Goal: Information Seeking & Learning: Learn about a topic

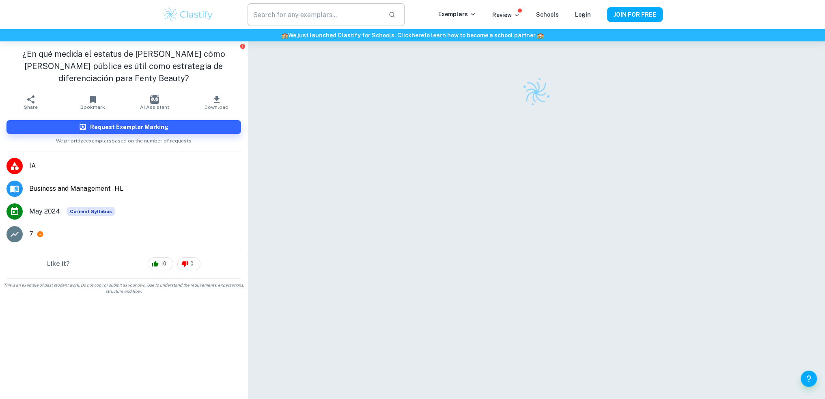
click at [309, 13] on input "text" at bounding box center [315, 14] width 134 height 23
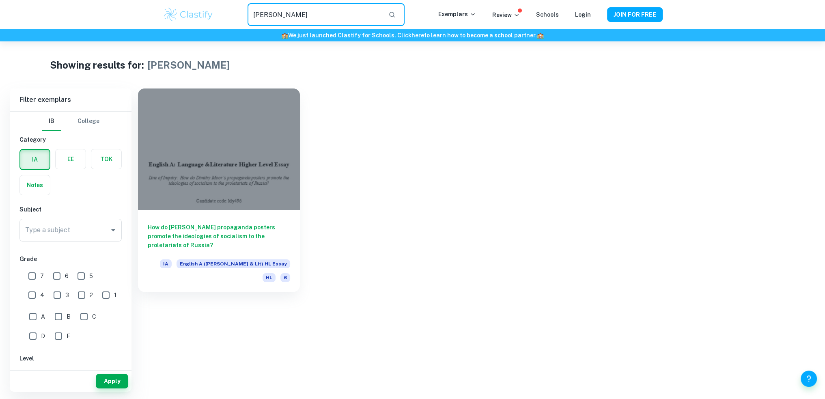
click at [310, 11] on input "porter's" at bounding box center [315, 14] width 134 height 23
click at [310, 10] on input "porter's" at bounding box center [315, 14] width 134 height 23
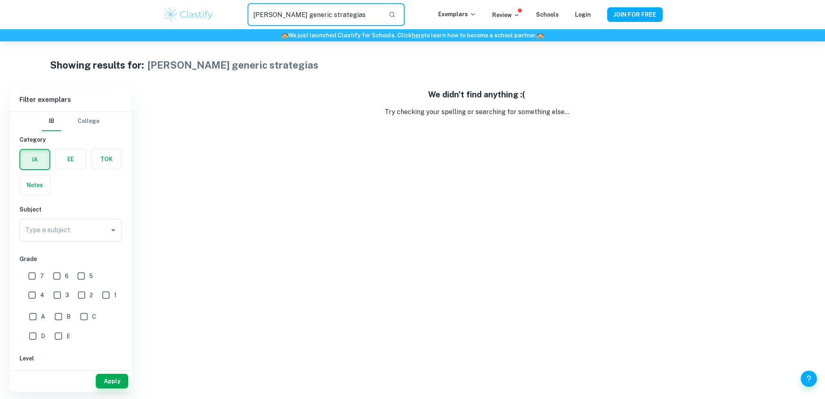
click at [351, 17] on input "porter's generic strategias" at bounding box center [315, 14] width 134 height 23
type input "DAFO"
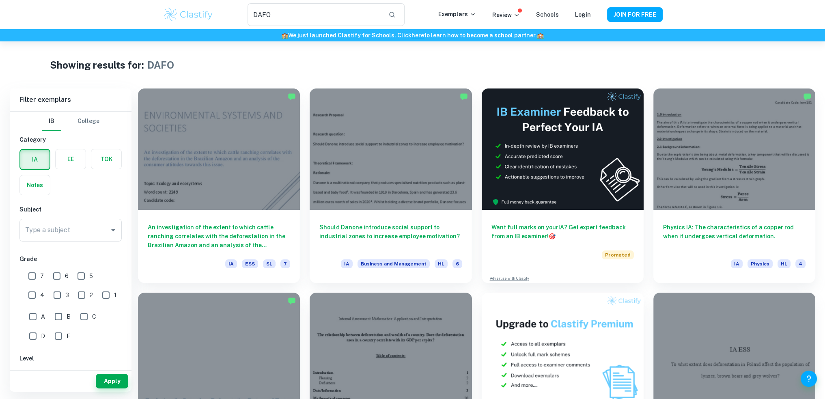
click at [482, 59] on div "Showing results for: DAFO" at bounding box center [412, 65] width 725 height 15
click at [487, 58] on div "Showing results for: DAFO" at bounding box center [412, 65] width 725 height 15
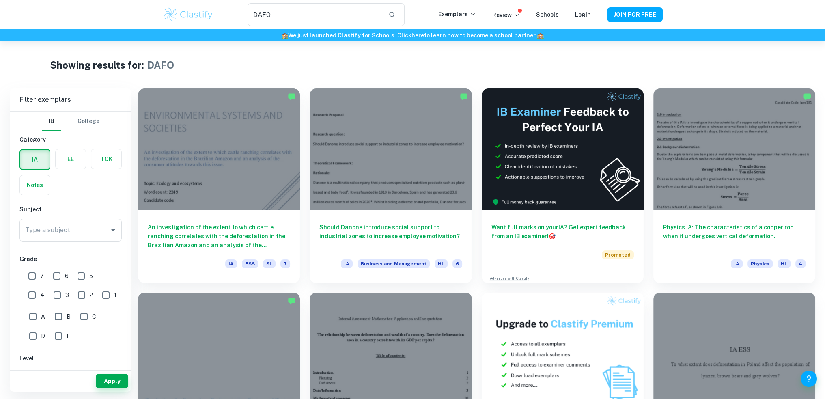
click at [607, 65] on div "Showing results for: DAFO" at bounding box center [412, 65] width 725 height 15
click at [610, 63] on div "Showing results for: DAFO" at bounding box center [412, 65] width 725 height 15
click at [613, 59] on div "Showing results for: DAFO" at bounding box center [412, 65] width 725 height 15
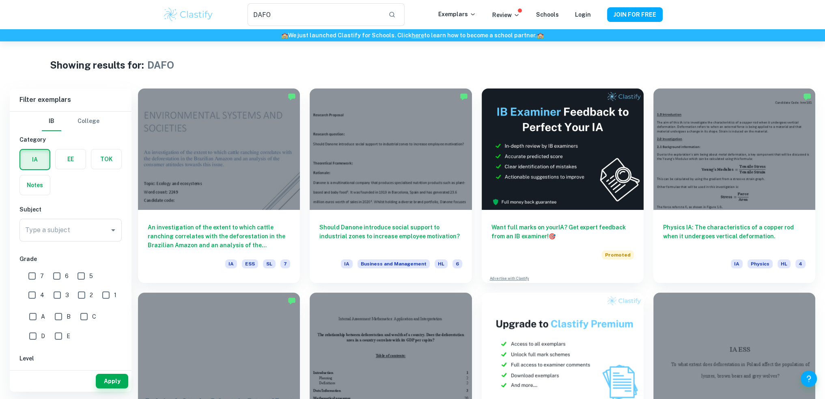
drag, startPoint x: 278, startPoint y: 13, endPoint x: 227, endPoint y: 13, distance: 50.3
click at [227, 13] on div "DAFO ​" at bounding box center [326, 14] width 224 height 23
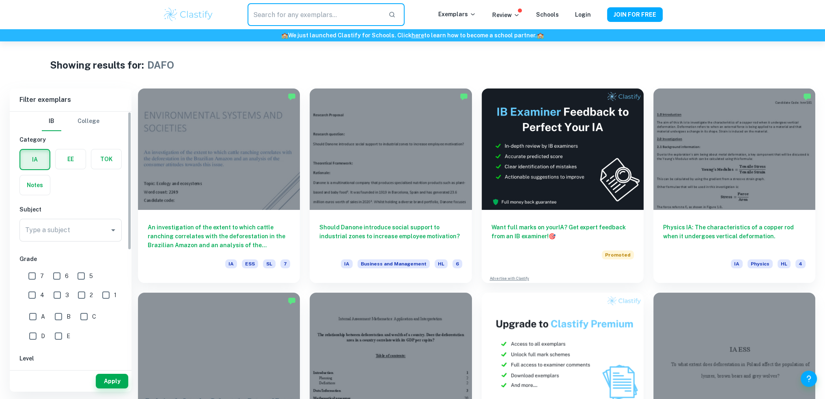
click at [93, 242] on div "Type a subject Type a subject" at bounding box center [70, 232] width 102 height 26
click at [93, 239] on div "Type a subject" at bounding box center [70, 230] width 102 height 23
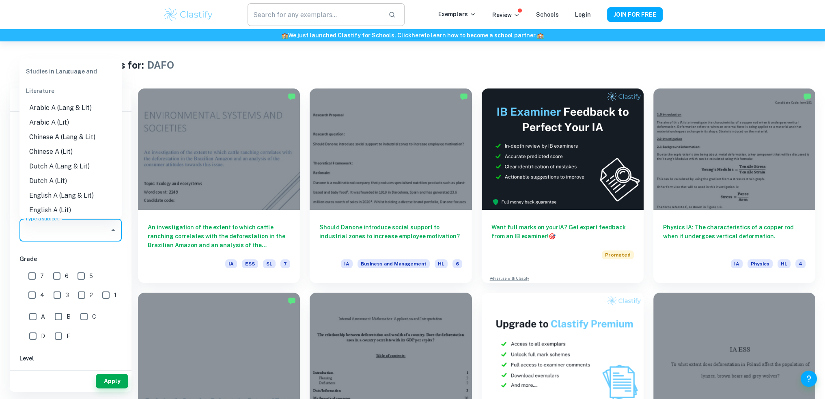
click at [294, 17] on input "text" at bounding box center [315, 14] width 134 height 23
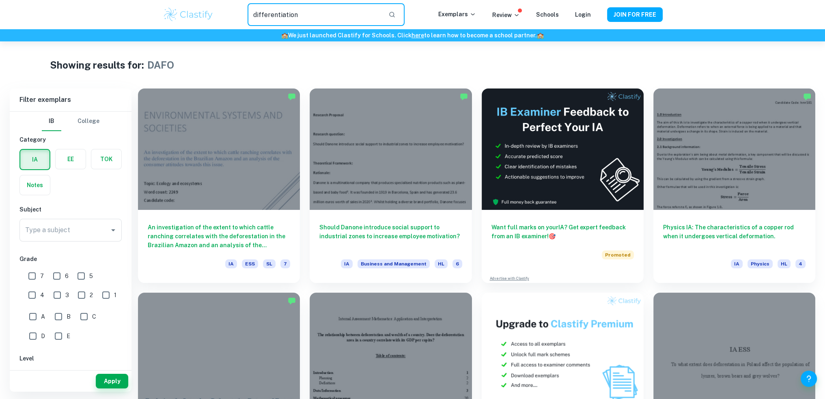
type input "differentiation"
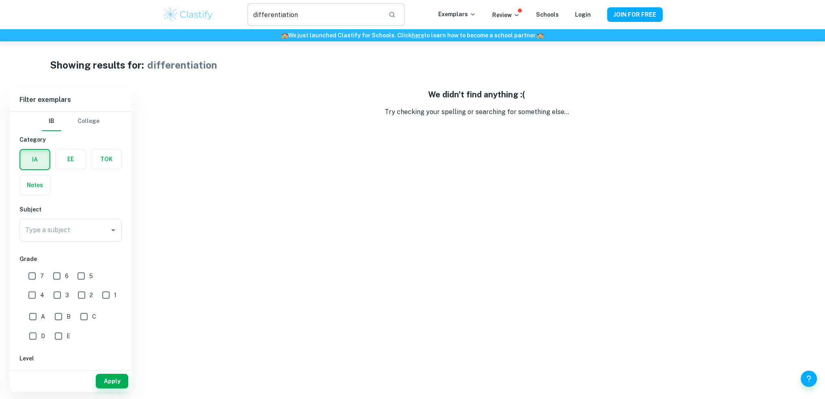
click at [315, 17] on input "differentiation" at bounding box center [315, 14] width 134 height 23
click at [234, 7] on div "​" at bounding box center [326, 14] width 224 height 23
click at [220, 80] on div "Showing results for: differentiation Filter Filter exemplars IB College Categor…" at bounding box center [412, 216] width 825 height 350
click at [222, 97] on h5 "We didn't find anything :(" at bounding box center [477, 95] width 678 height 12
click at [220, 80] on div "Showing results for: differentiation Filter Filter exemplars IB College Categor…" at bounding box center [412, 216] width 825 height 350
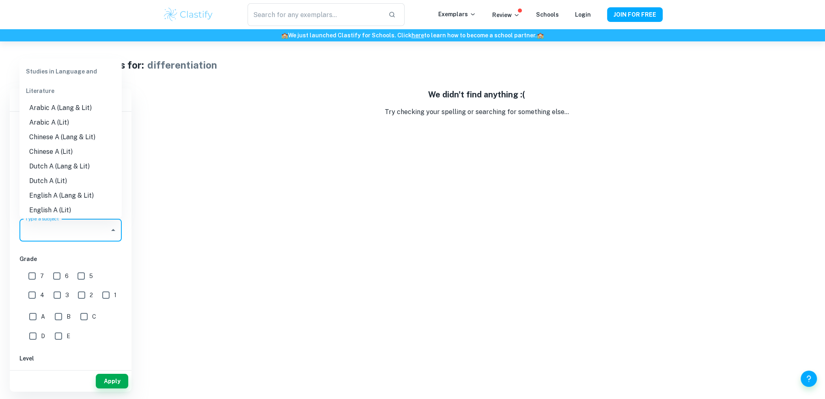
click at [84, 229] on input "Type a subject" at bounding box center [64, 229] width 83 height 15
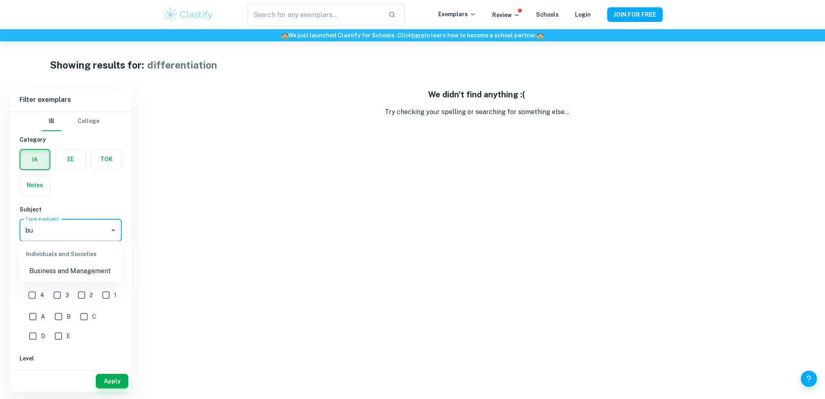
click at [68, 266] on li "Business and Management" at bounding box center [70, 271] width 102 height 15
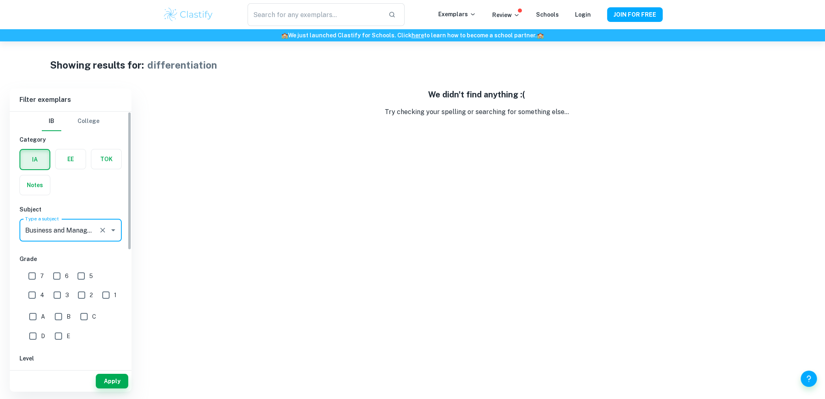
type input "Business and Management"
click at [36, 274] on input "7" at bounding box center [32, 276] width 16 height 16
checkbox input "true"
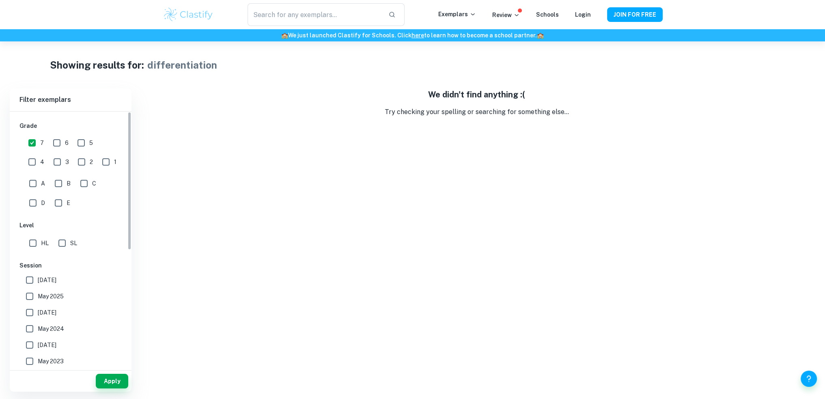
scroll to position [135, 0]
click at [32, 244] on input "HL" at bounding box center [33, 241] width 16 height 16
checkbox input "true"
click at [31, 276] on input "May 2026" at bounding box center [30, 278] width 16 height 16
checkbox input "true"
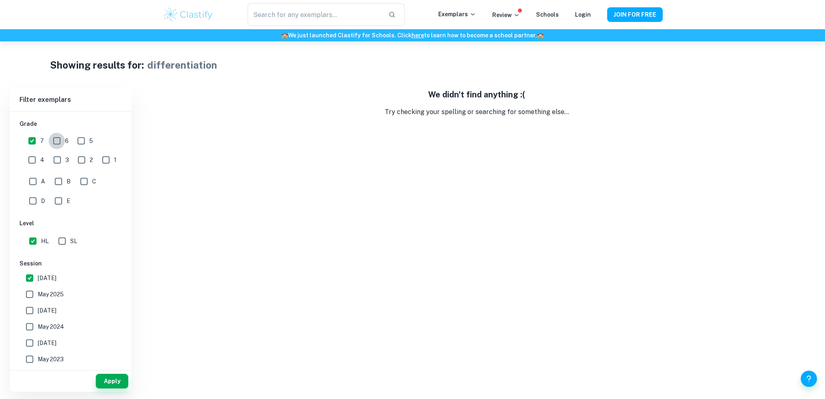
click at [63, 138] on input "6" at bounding box center [57, 141] width 16 height 16
click at [56, 144] on input "6" at bounding box center [57, 141] width 16 height 16
checkbox input "false"
click at [30, 291] on input "May 2025" at bounding box center [30, 294] width 16 height 16
checkbox input "true"
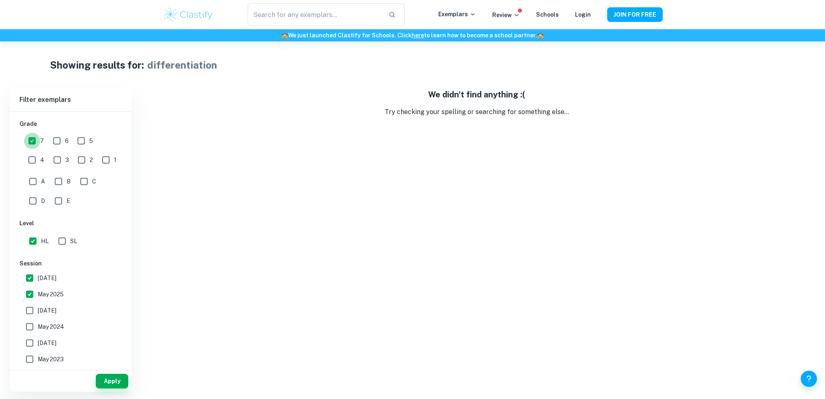
click at [31, 140] on input "7" at bounding box center [32, 141] width 16 height 16
click at [35, 138] on input "7" at bounding box center [32, 141] width 16 height 16
click at [34, 141] on input "7" at bounding box center [32, 141] width 16 height 16
click at [35, 139] on input "7" at bounding box center [32, 141] width 16 height 16
click at [32, 138] on input "7" at bounding box center [32, 141] width 16 height 16
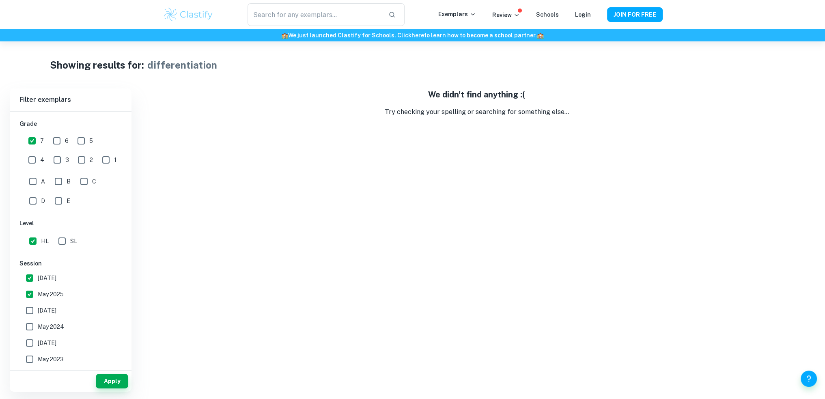
click at [32, 138] on input "7" at bounding box center [32, 141] width 16 height 16
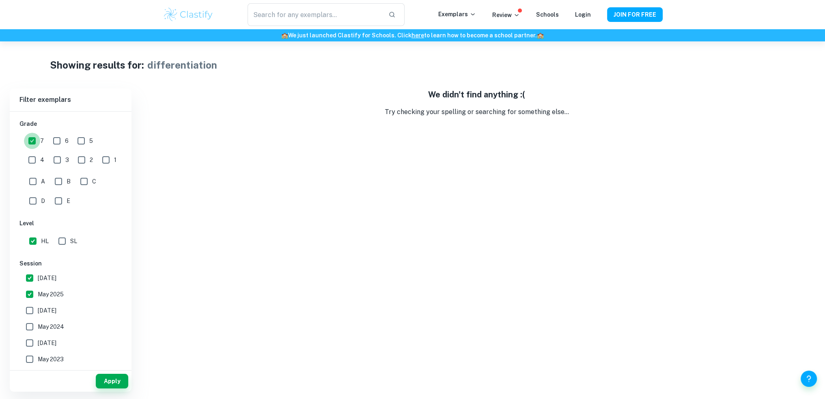
click at [32, 138] on input "7" at bounding box center [32, 141] width 16 height 16
checkbox input "true"
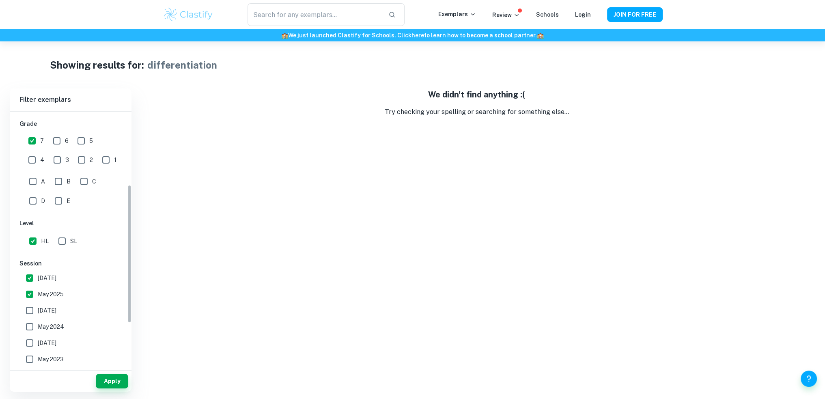
drag, startPoint x: 112, startPoint y: 382, endPoint x: 174, endPoint y: 330, distance: 81.0
click at [174, 330] on div "Filter exemplars IB College Category IA EE TOK Notes Subject Type a subject Bus…" at bounding box center [413, 240] width 806 height 303
click at [30, 323] on input "May 2024" at bounding box center [30, 327] width 16 height 16
checkbox input "true"
click at [32, 312] on input "November 2024" at bounding box center [30, 310] width 16 height 16
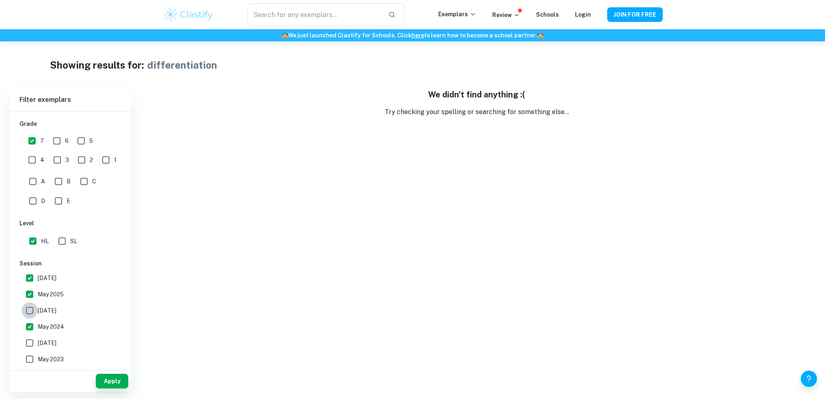
checkbox input "true"
click at [119, 374] on button "Apply" at bounding box center [112, 381] width 32 height 15
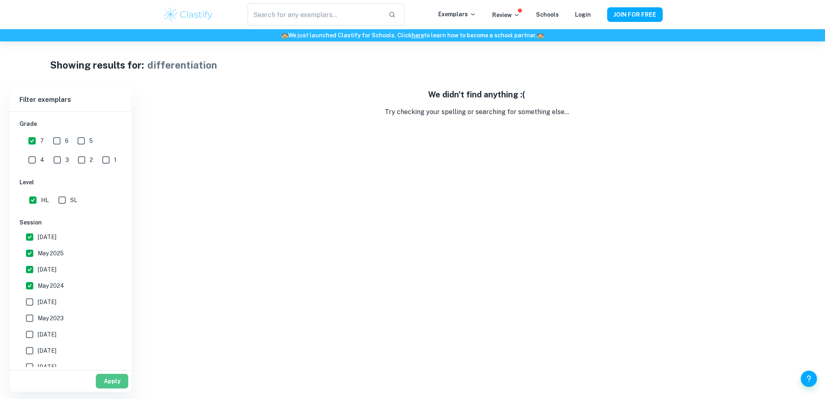
click at [114, 383] on button "Apply" at bounding box center [112, 381] width 32 height 15
click at [115, 379] on button "Apply" at bounding box center [112, 381] width 32 height 15
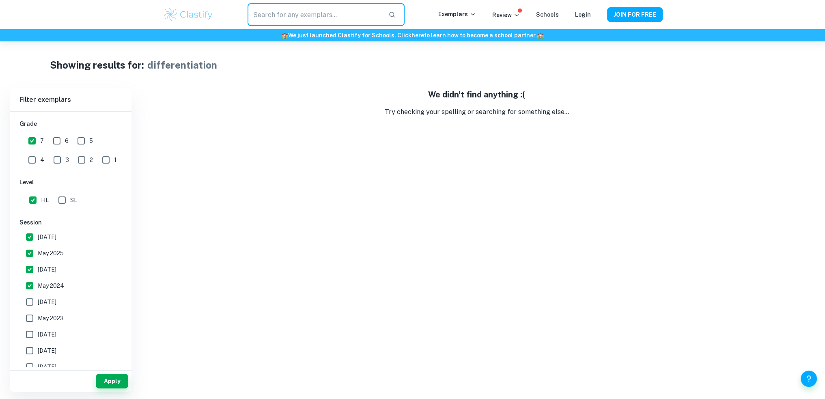
drag, startPoint x: 318, startPoint y: 17, endPoint x: 214, endPoint y: 12, distance: 104.0
click at [214, 12] on div "​" at bounding box center [326, 14] width 224 height 23
type input "differentiation"
click at [216, 47] on div "Showing results for: differentiation Filter Filter exemplars IB College Categor…" at bounding box center [412, 216] width 825 height 350
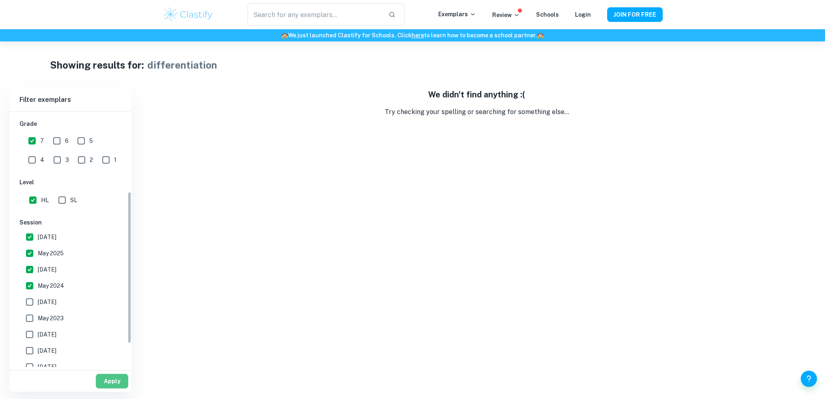
click at [110, 378] on button "Apply" at bounding box center [112, 381] width 32 height 15
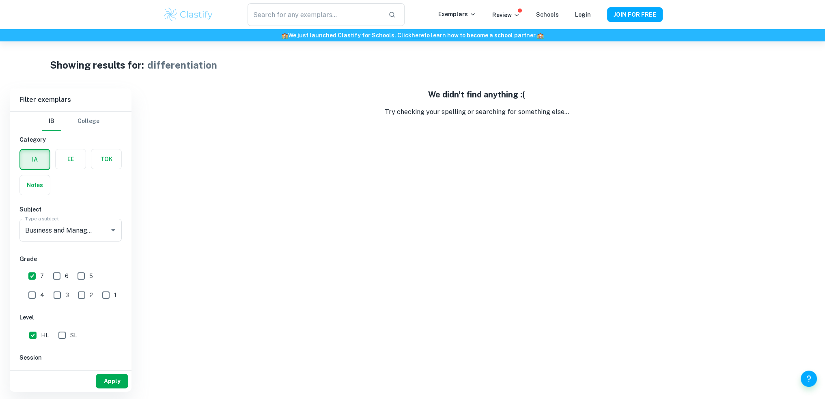
click at [109, 377] on button "Apply" at bounding box center [112, 381] width 32 height 15
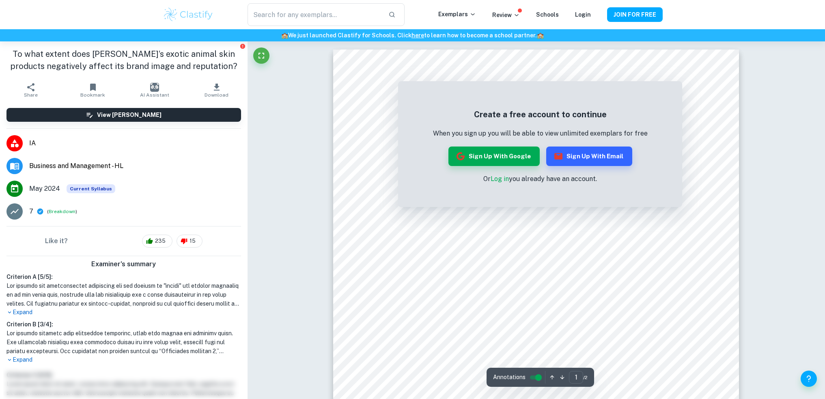
scroll to position [189, 0]
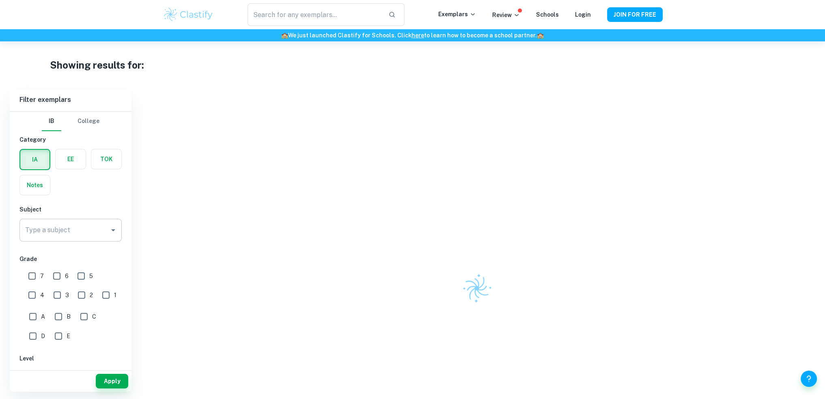
click at [57, 226] on div "Type a subject Type a subject" at bounding box center [70, 230] width 102 height 23
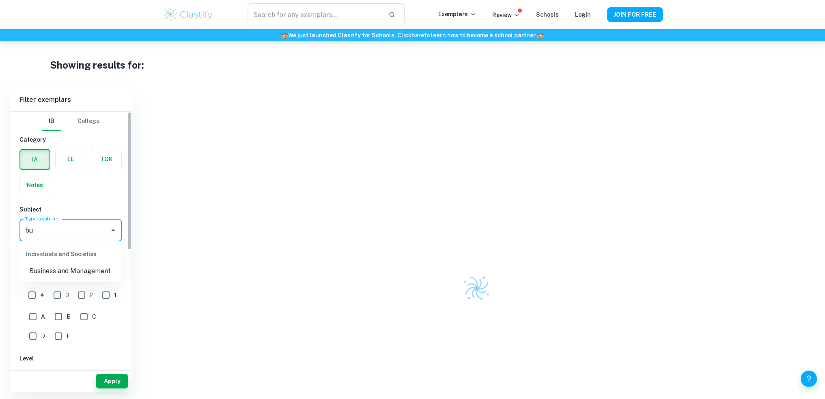
click at [84, 267] on li "Business and Management" at bounding box center [70, 271] width 102 height 15
type input "Business and Management"
click at [31, 276] on input "7" at bounding box center [32, 276] width 16 height 16
checkbox input "true"
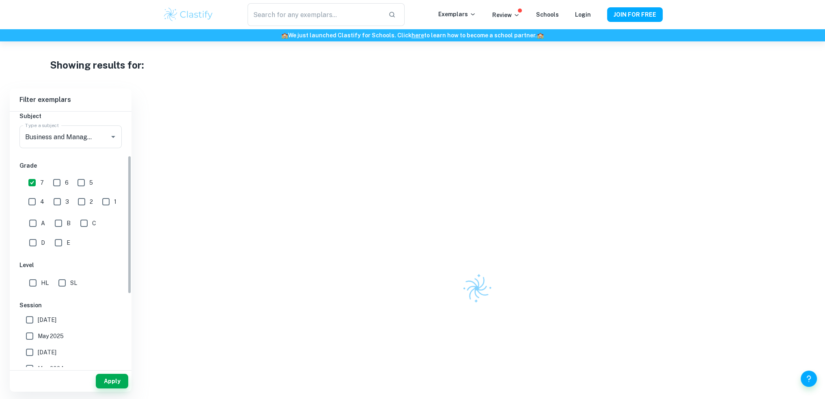
scroll to position [135, 0]
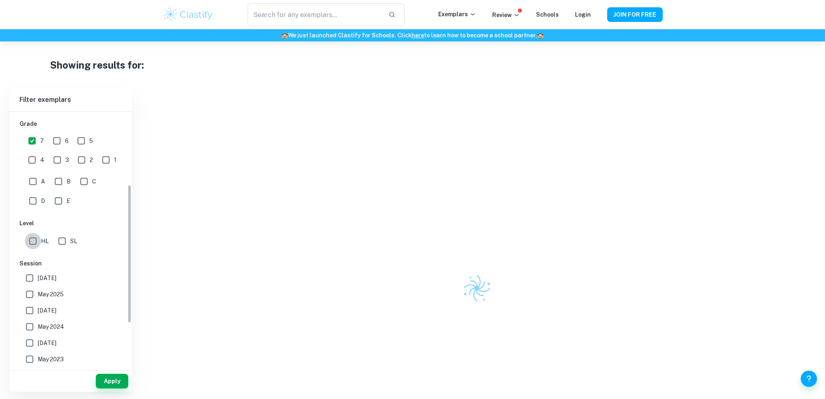
click at [36, 240] on input "HL" at bounding box center [33, 241] width 16 height 16
checkbox input "true"
click at [29, 324] on input "May 2024" at bounding box center [30, 327] width 16 height 16
checkbox input "true"
drag, startPoint x: 31, startPoint y: 307, endPoint x: 31, endPoint y: 290, distance: 17.1
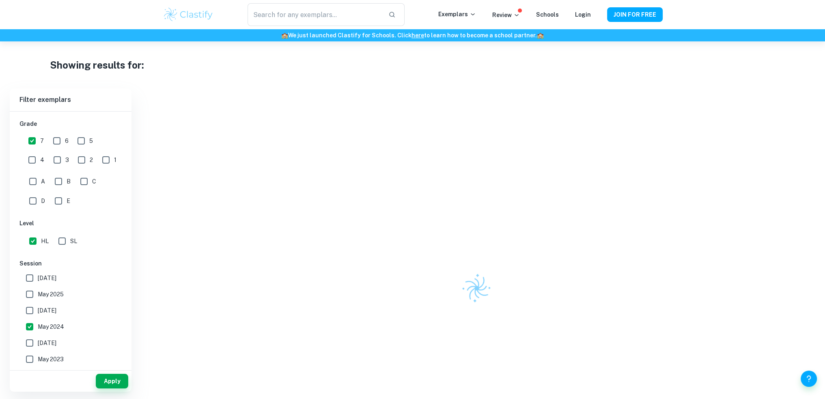
click at [31, 307] on input "November 2024" at bounding box center [30, 310] width 16 height 16
checkbox input "true"
click at [31, 294] on input "May 2025" at bounding box center [30, 294] width 16 height 16
checkbox input "true"
click at [34, 276] on input "May 2026" at bounding box center [30, 278] width 16 height 16
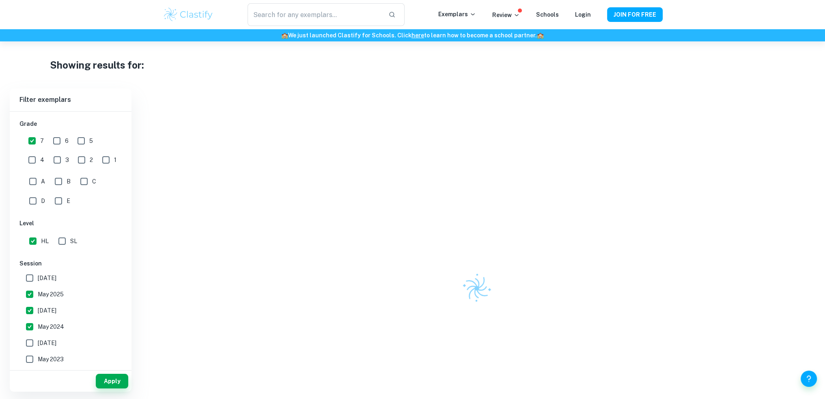
checkbox input "true"
click at [113, 386] on button "Apply" at bounding box center [112, 381] width 32 height 15
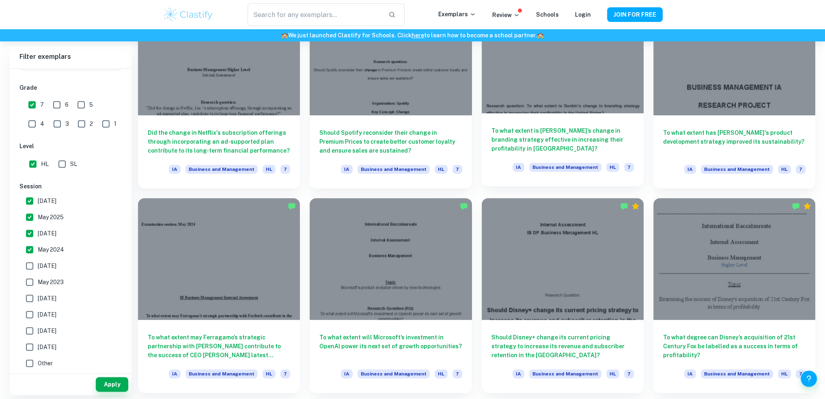
scroll to position [487, 0]
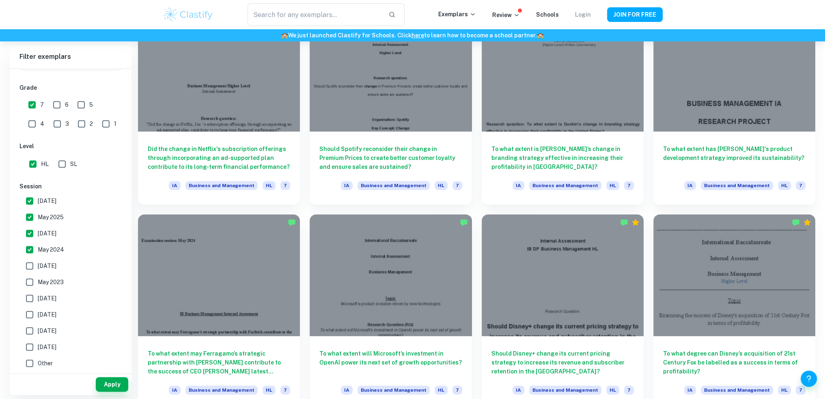
click at [584, 14] on link "Login" at bounding box center [583, 14] width 16 height 6
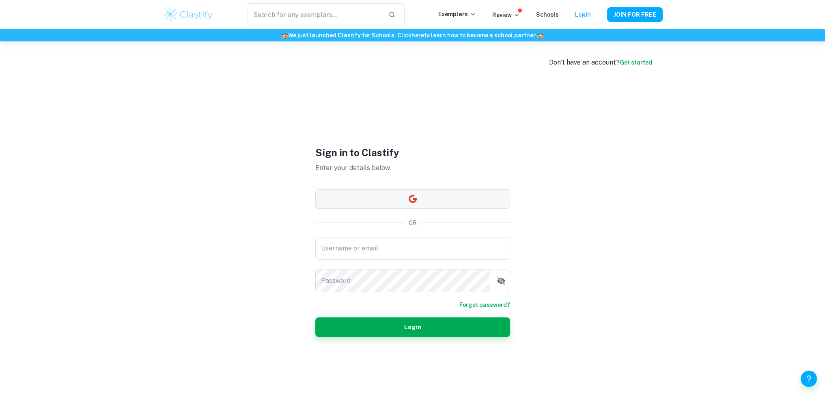
click at [430, 198] on button "button" at bounding box center [412, 198] width 195 height 19
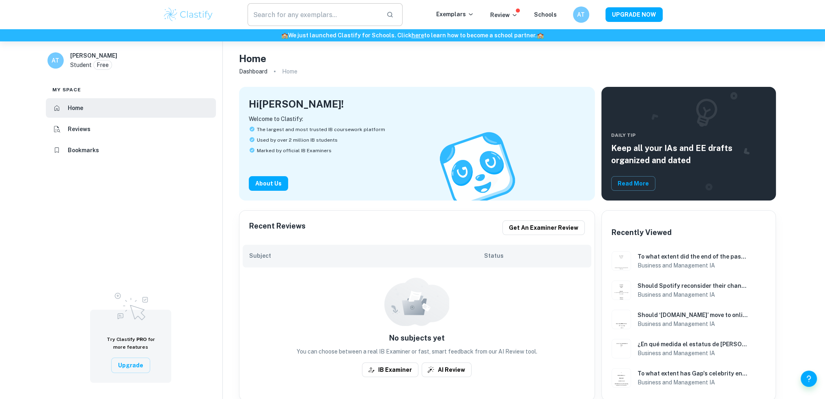
click at [331, 11] on input "text" at bounding box center [314, 14] width 133 height 23
click at [457, 19] on div "​ Exemplars Review Schools AT UPGRADE NOW" at bounding box center [413, 14] width 520 height 23
click at [458, 17] on p "Exemplars" at bounding box center [455, 14] width 38 height 9
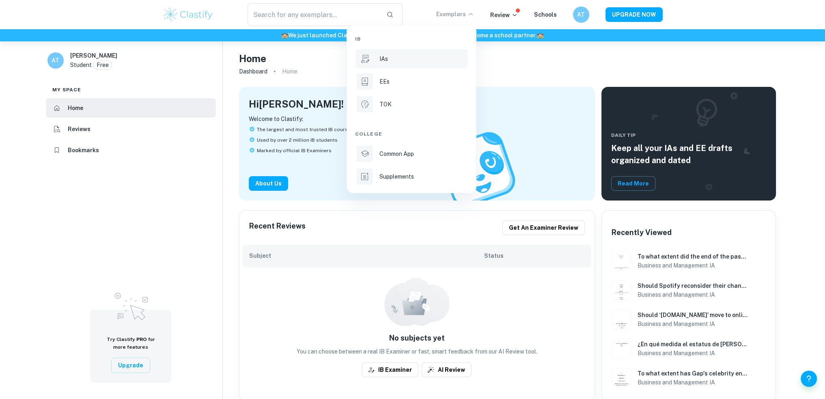
click at [395, 60] on div "IAs" at bounding box center [423, 58] width 87 height 9
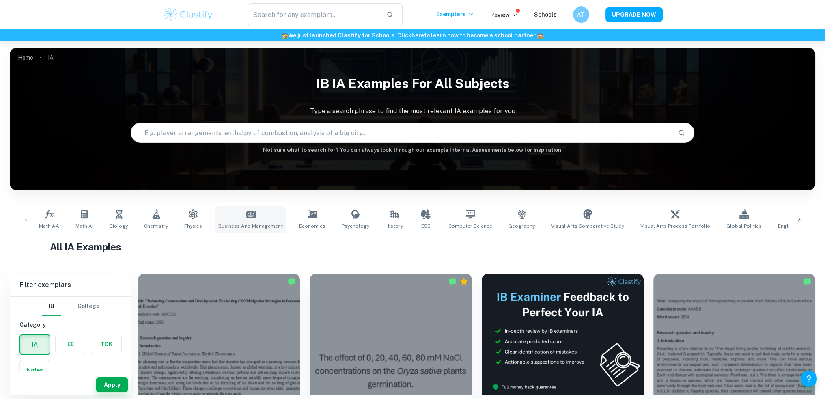
click at [246, 210] on icon at bounding box center [251, 214] width 10 height 10
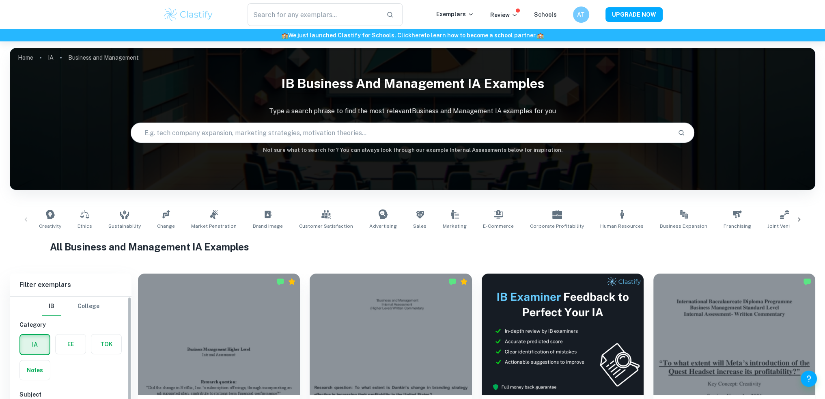
scroll to position [216, 0]
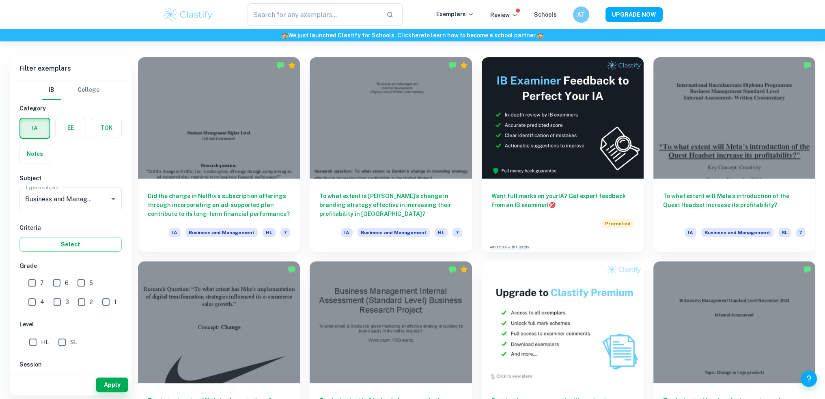
click at [31, 281] on input "7" at bounding box center [32, 283] width 16 height 16
checkbox input "true"
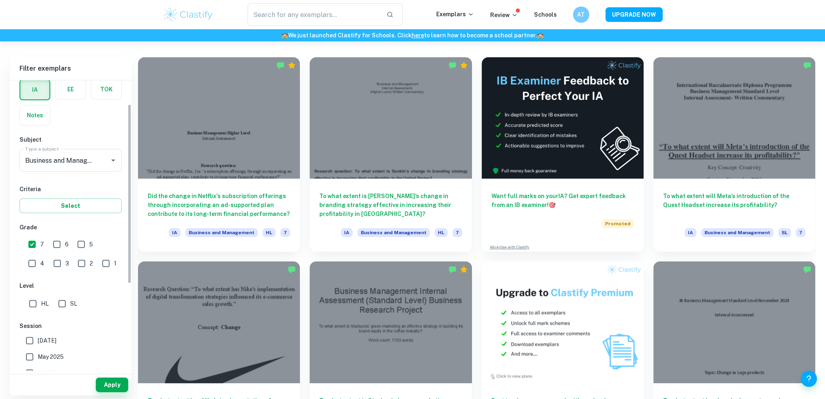
scroll to position [178, 0]
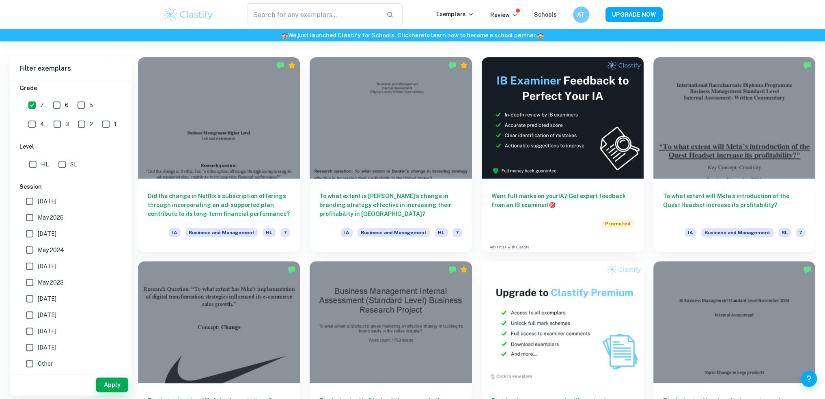
click at [32, 167] on input "HL" at bounding box center [33, 164] width 16 height 16
checkbox input "true"
click at [29, 250] on input "May 2024" at bounding box center [30, 250] width 16 height 16
checkbox input "true"
click at [29, 237] on input "November 2024" at bounding box center [30, 234] width 16 height 16
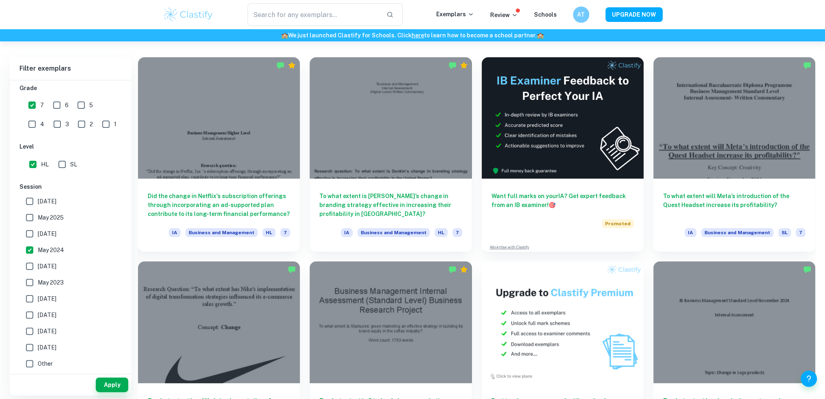
checkbox input "true"
click at [26, 213] on input "May 2025" at bounding box center [30, 217] width 16 height 16
checkbox input "true"
click at [31, 203] on input "May 2026" at bounding box center [30, 201] width 16 height 16
checkbox input "true"
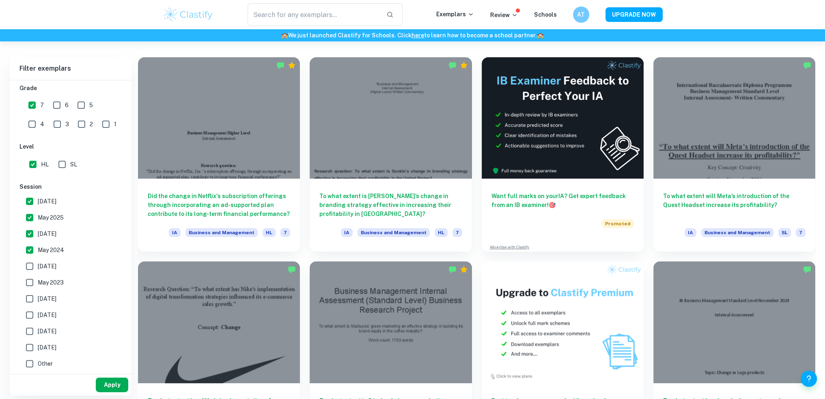
click at [115, 380] on button "Apply" at bounding box center [112, 385] width 32 height 15
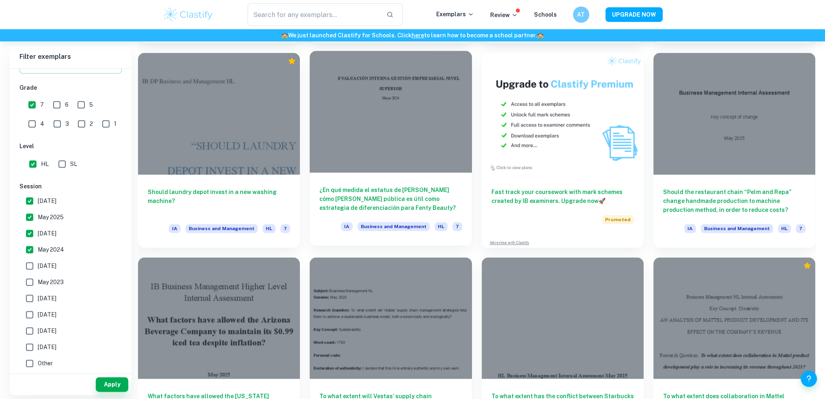
scroll to position [1245, 0]
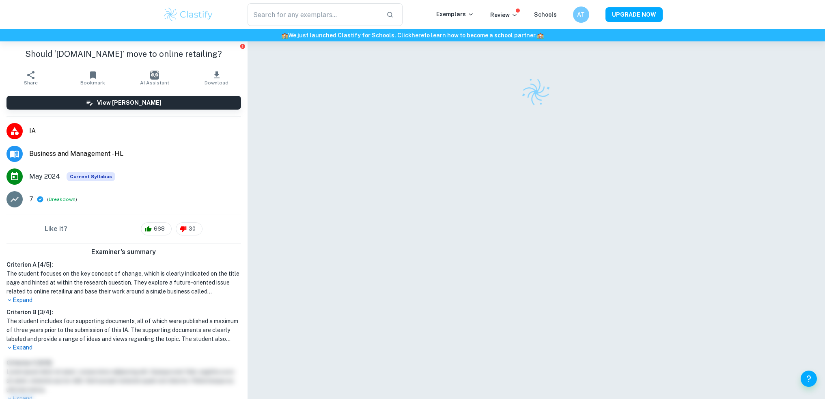
scroll to position [41, 0]
click at [697, 11] on div "​ Exemplars Review Schools AT UPGRADE NOW" at bounding box center [412, 14] width 825 height 29
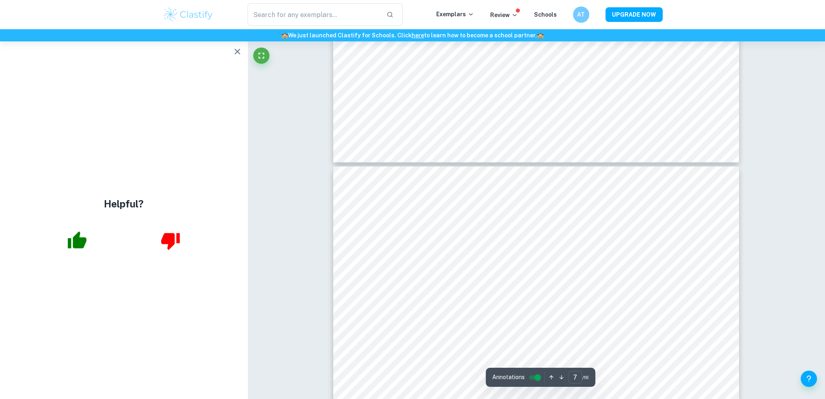
scroll to position [3924, 0]
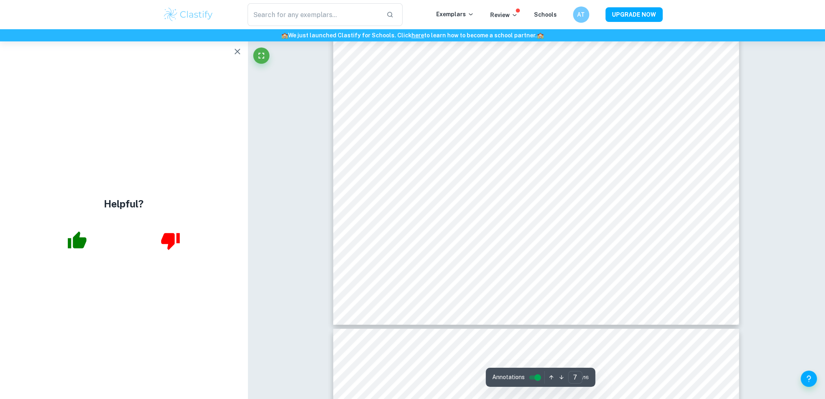
type input "8"
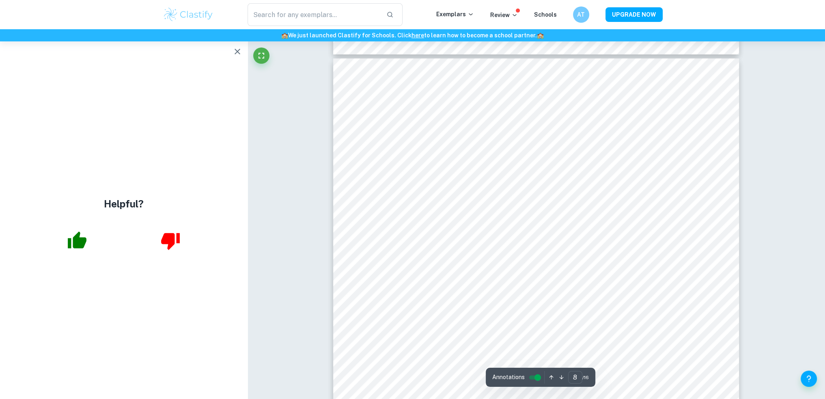
scroll to position [4357, 0]
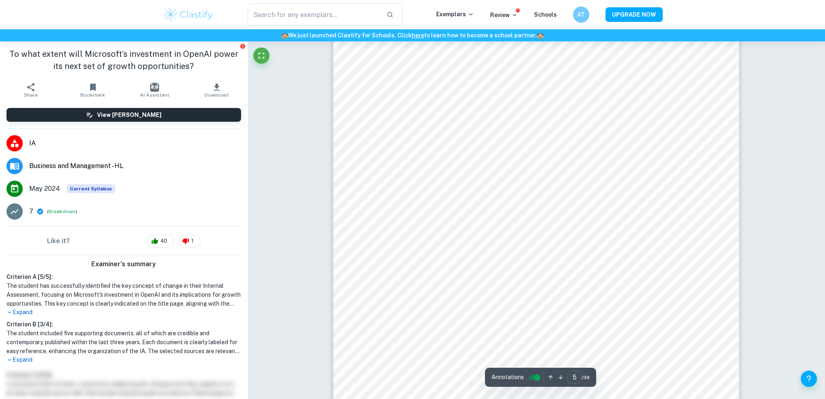
scroll to position [2625, 0]
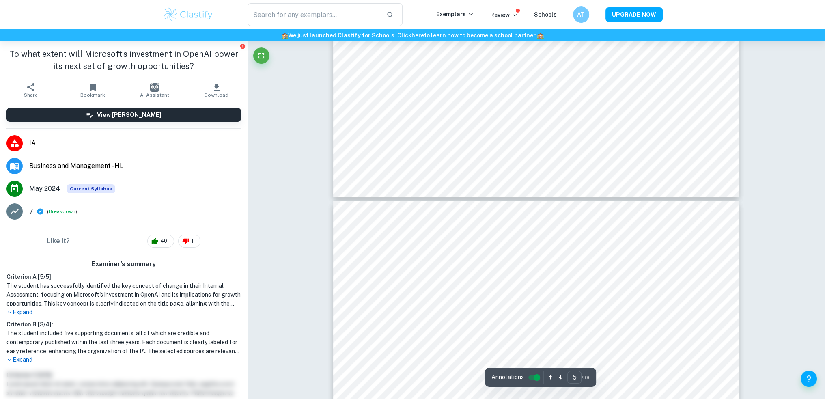
type input "6"
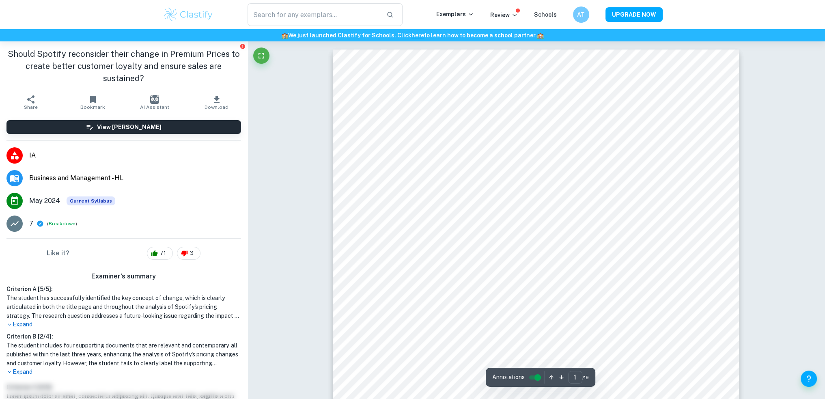
type input "2"
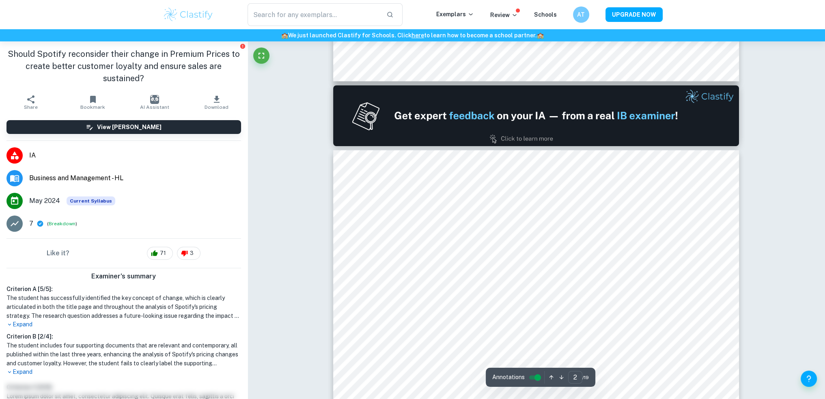
scroll to position [676, 0]
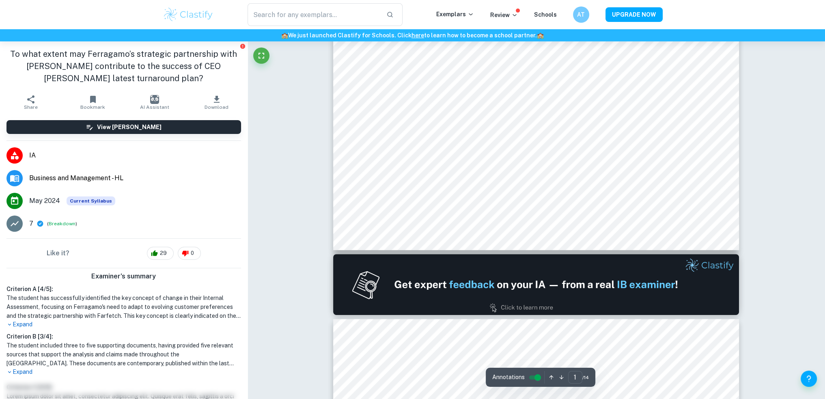
type input "2"
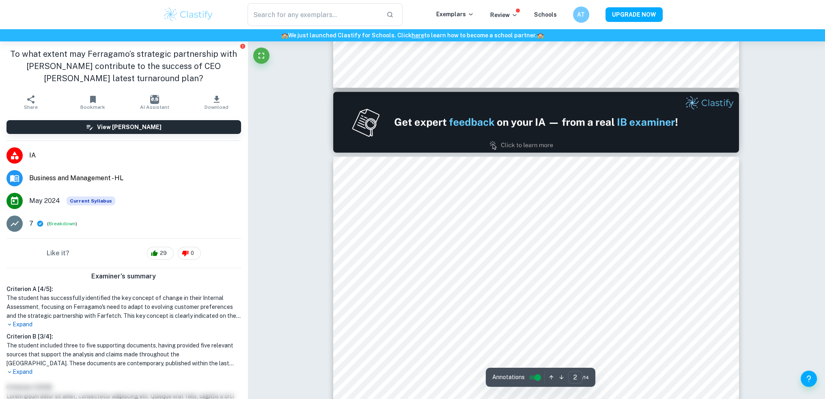
scroll to position [704, 0]
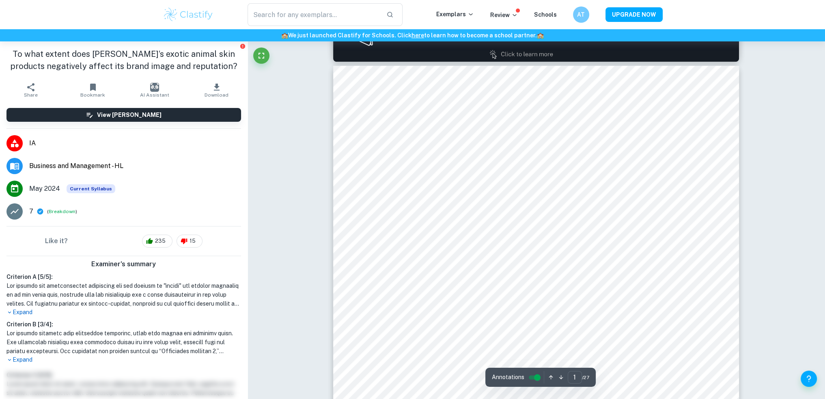
type input "2"
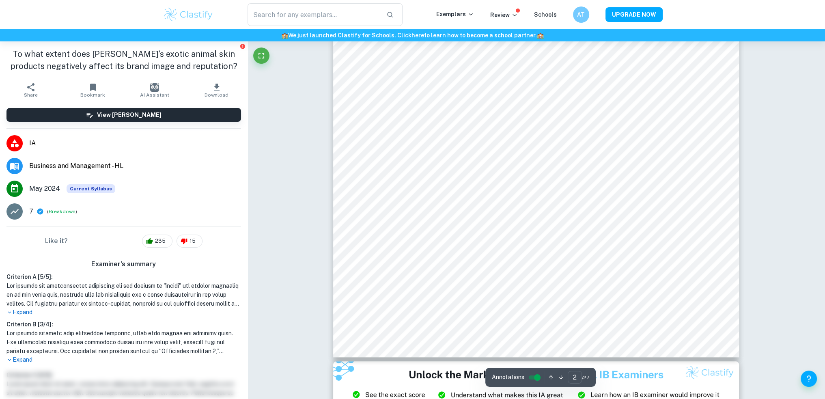
scroll to position [595, 0]
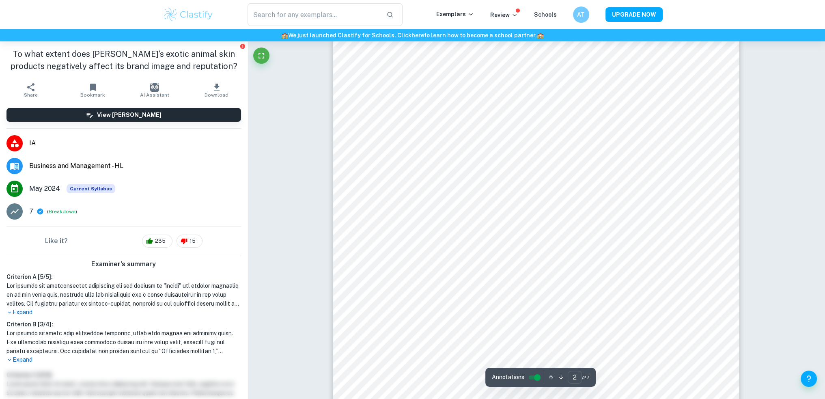
scroll to position [866, 0]
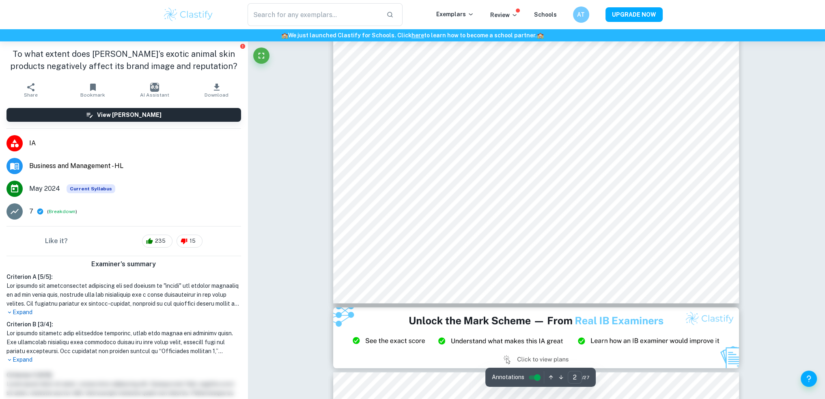
type input "3"
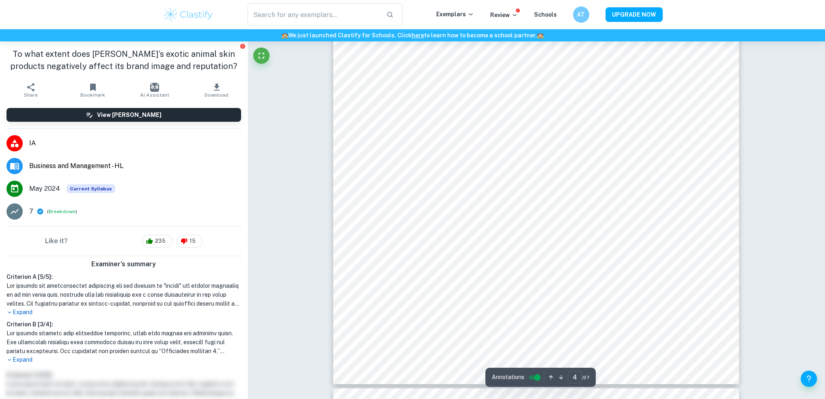
scroll to position [2017, 0]
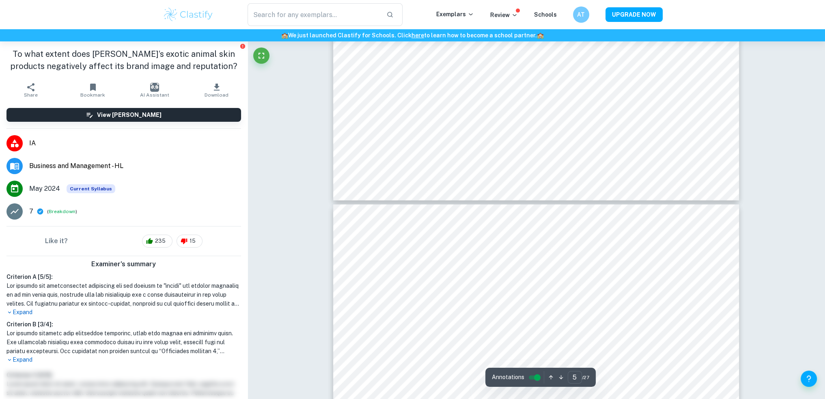
type input "6"
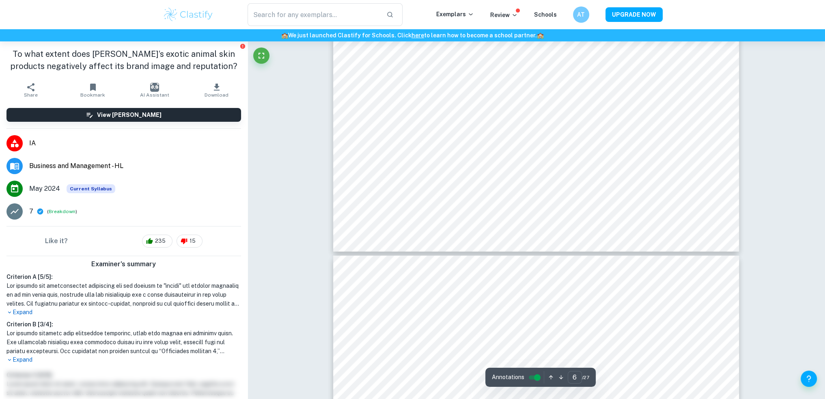
scroll to position [2910, 0]
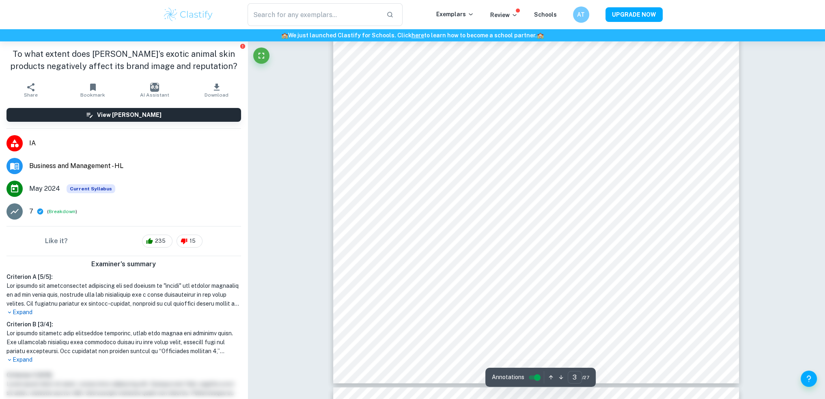
type input "4"
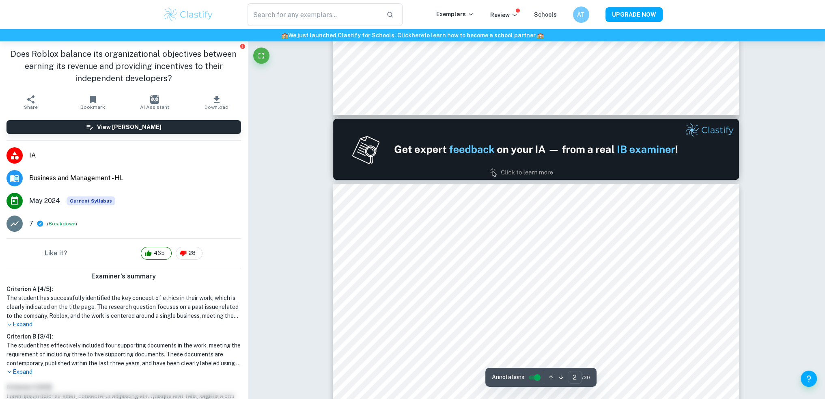
type input "2"
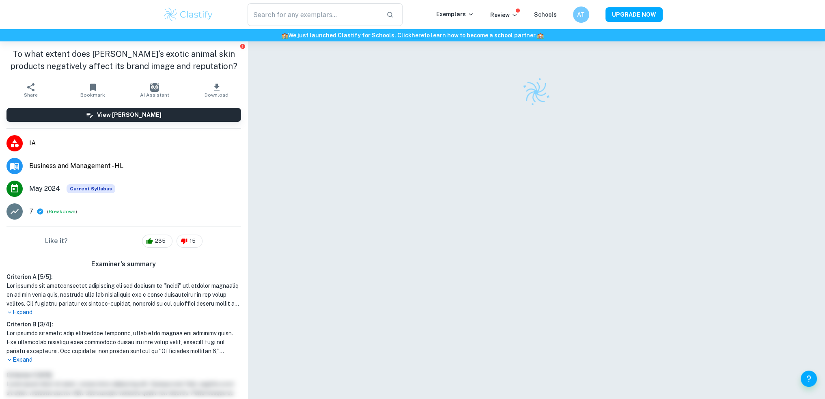
checkbox input "true"
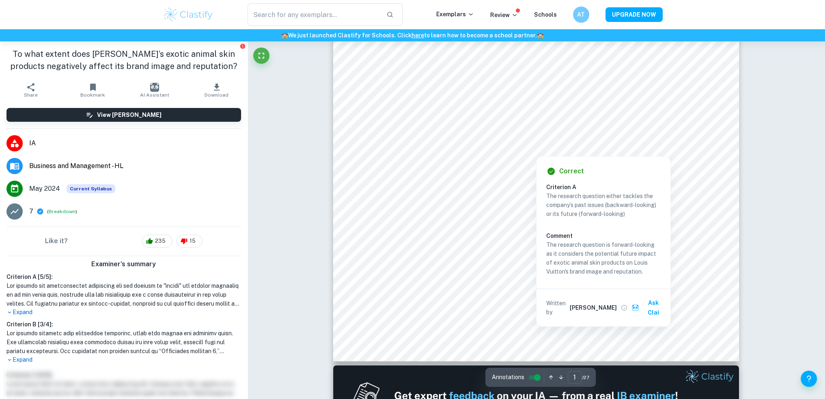
type input "2"
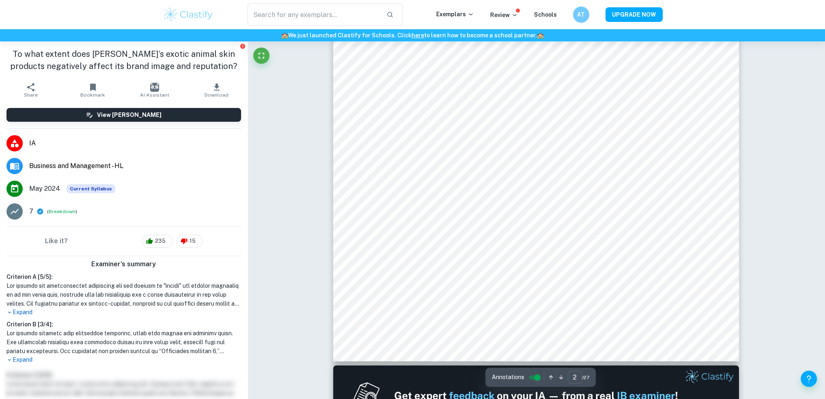
scroll to position [460, 0]
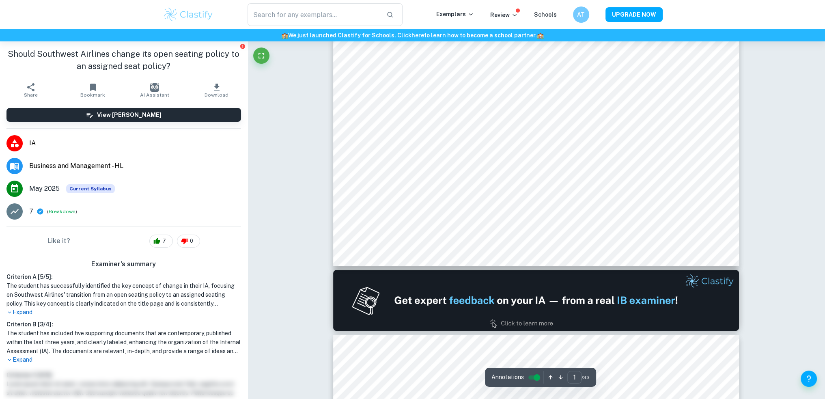
type input "2"
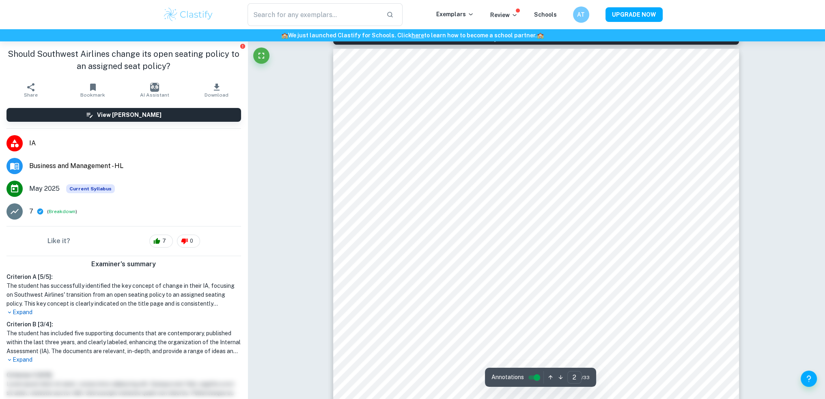
scroll to position [650, 0]
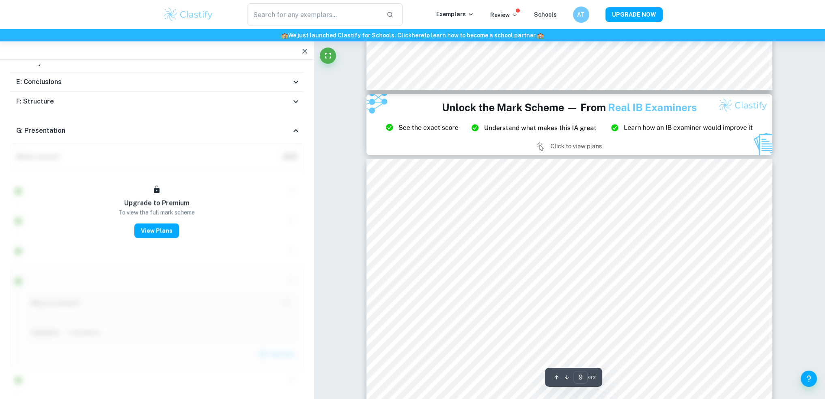
scroll to position [4375, 0]
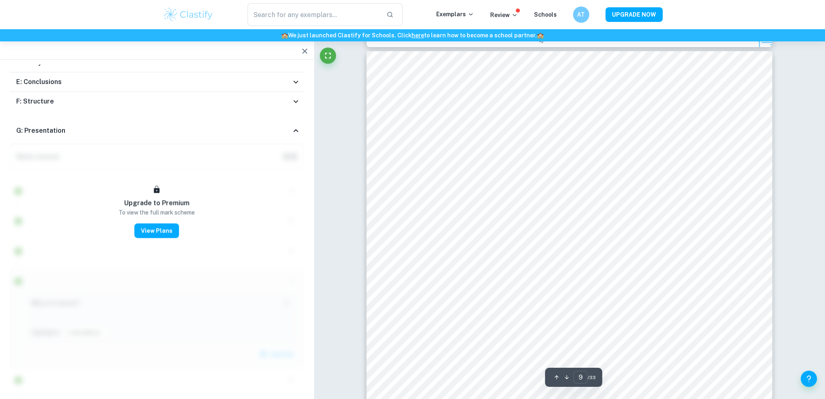
type input "8"
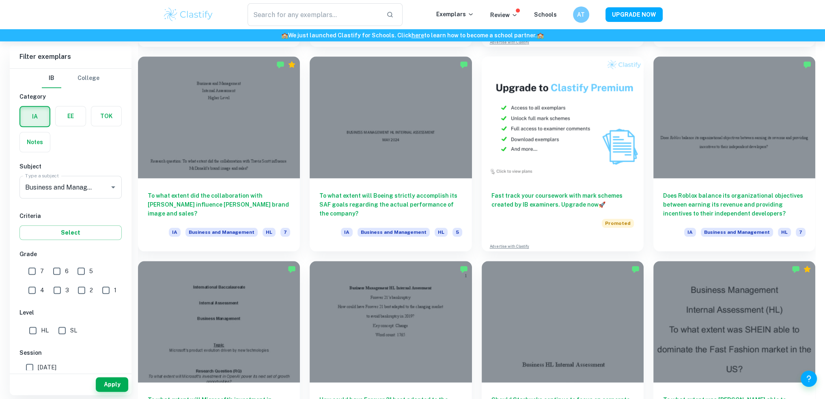
scroll to position [1239, 0]
